Goal: Task Accomplishment & Management: Use online tool/utility

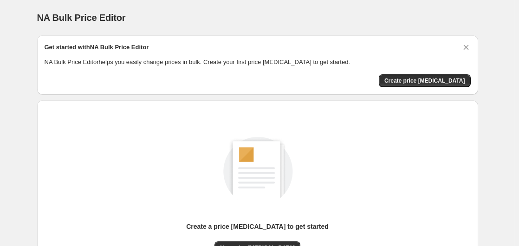
scroll to position [102, 0]
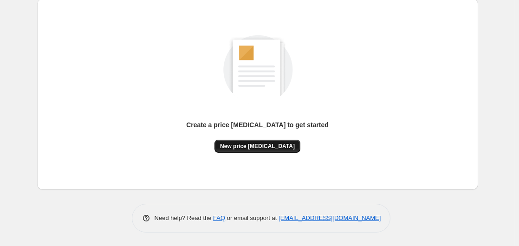
click at [253, 147] on span "New price change job" at bounding box center [257, 145] width 75 height 7
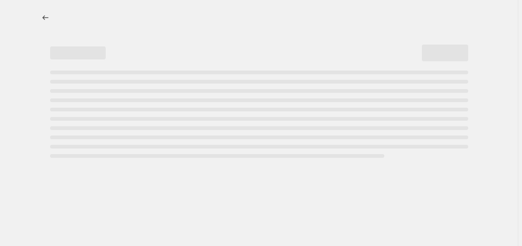
select select "percentage"
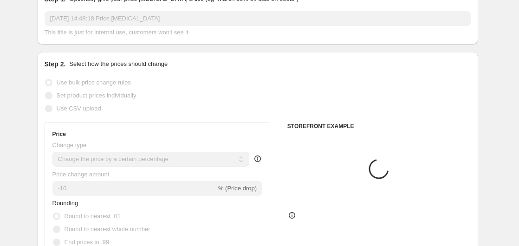
scroll to position [189, 0]
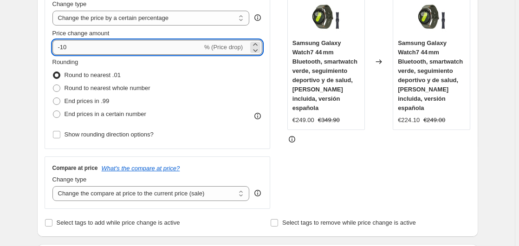
click at [148, 49] on input "-10" at bounding box center [127, 47] width 150 height 15
type input "-1"
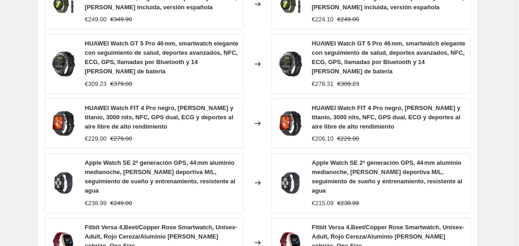
scroll to position [734, 0]
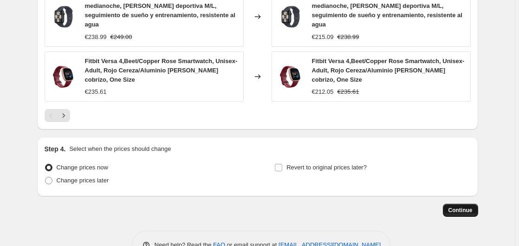
type input "-35"
click at [463, 206] on span "Continue" at bounding box center [460, 209] width 24 height 7
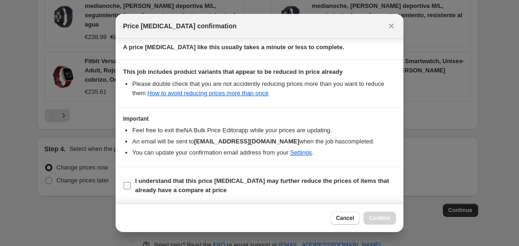
scroll to position [147, 0]
click at [152, 190] on b "I understand that this price change job may further reduce the prices of items …" at bounding box center [262, 185] width 254 height 16
click at [131, 189] on input "I understand that this price change job may further reduce the prices of items …" at bounding box center [126, 184] width 7 height 7
click at [152, 190] on b "I understand that this price change job may further reduce the prices of items …" at bounding box center [262, 185] width 254 height 16
click at [131, 189] on input "I understand that this price change job may further reduce the prices of items …" at bounding box center [126, 184] width 7 height 7
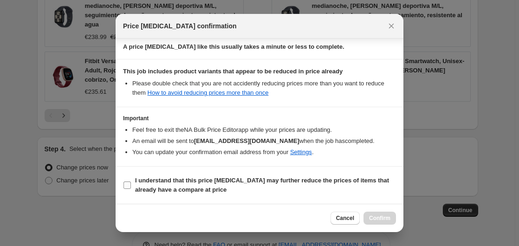
click at [226, 185] on span "I understand that this price change job may further reduce the prices of items …" at bounding box center [265, 185] width 261 height 19
click at [131, 185] on input "I understand that this price change job may further reduce the prices of items …" at bounding box center [126, 184] width 7 height 7
checkbox input "true"
click at [373, 213] on button "Confirm" at bounding box center [379, 218] width 32 height 13
click at [373, 213] on div "Cancel Confirm" at bounding box center [362, 218] width 65 height 13
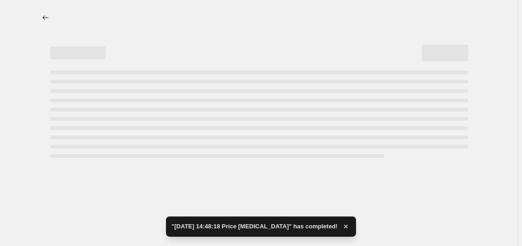
select select "percentage"
